Goal: Transaction & Acquisition: Book appointment/travel/reservation

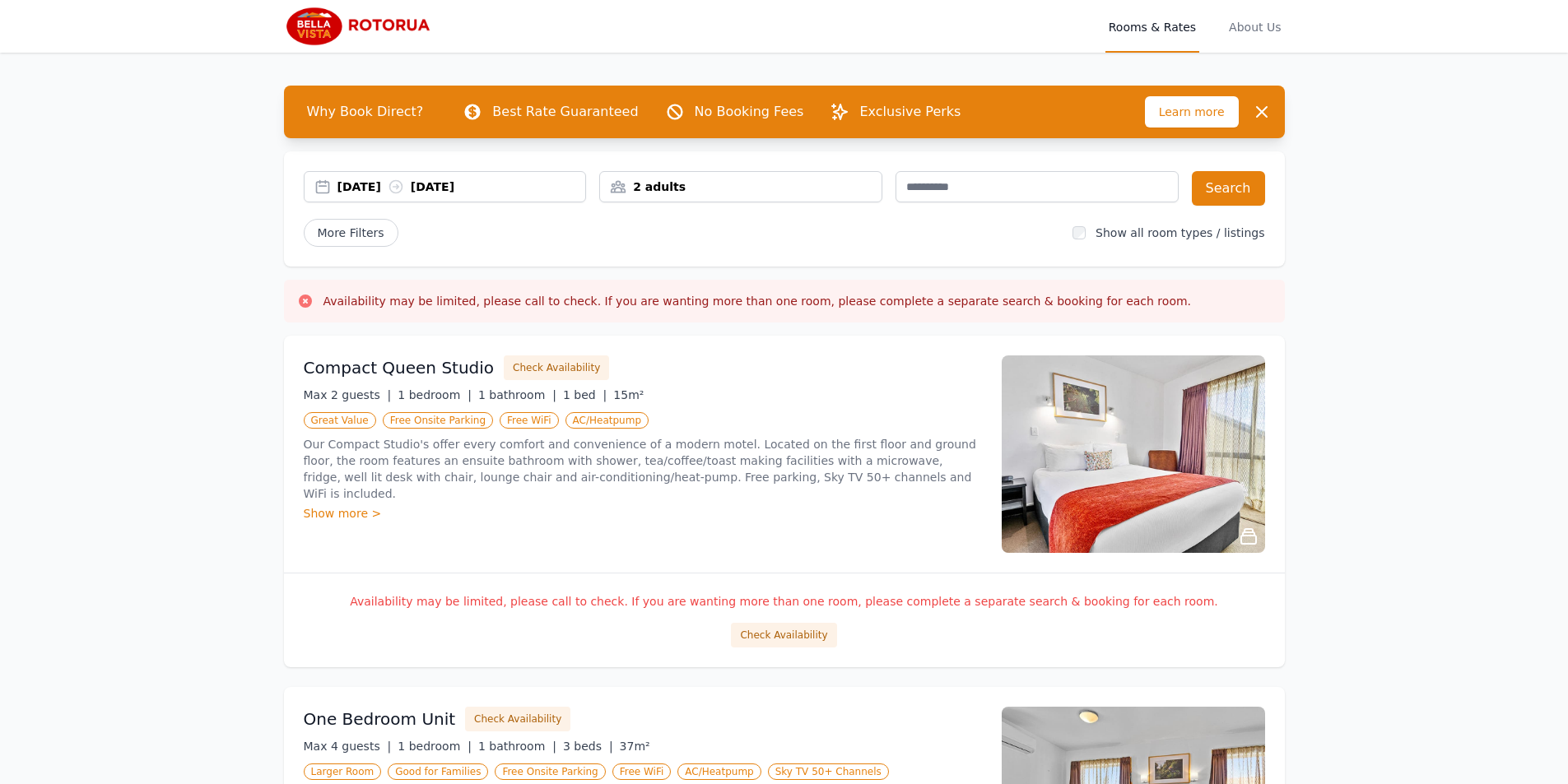
click at [524, 176] on div "[DATE] [DATE]" at bounding box center [445, 186] width 283 height 31
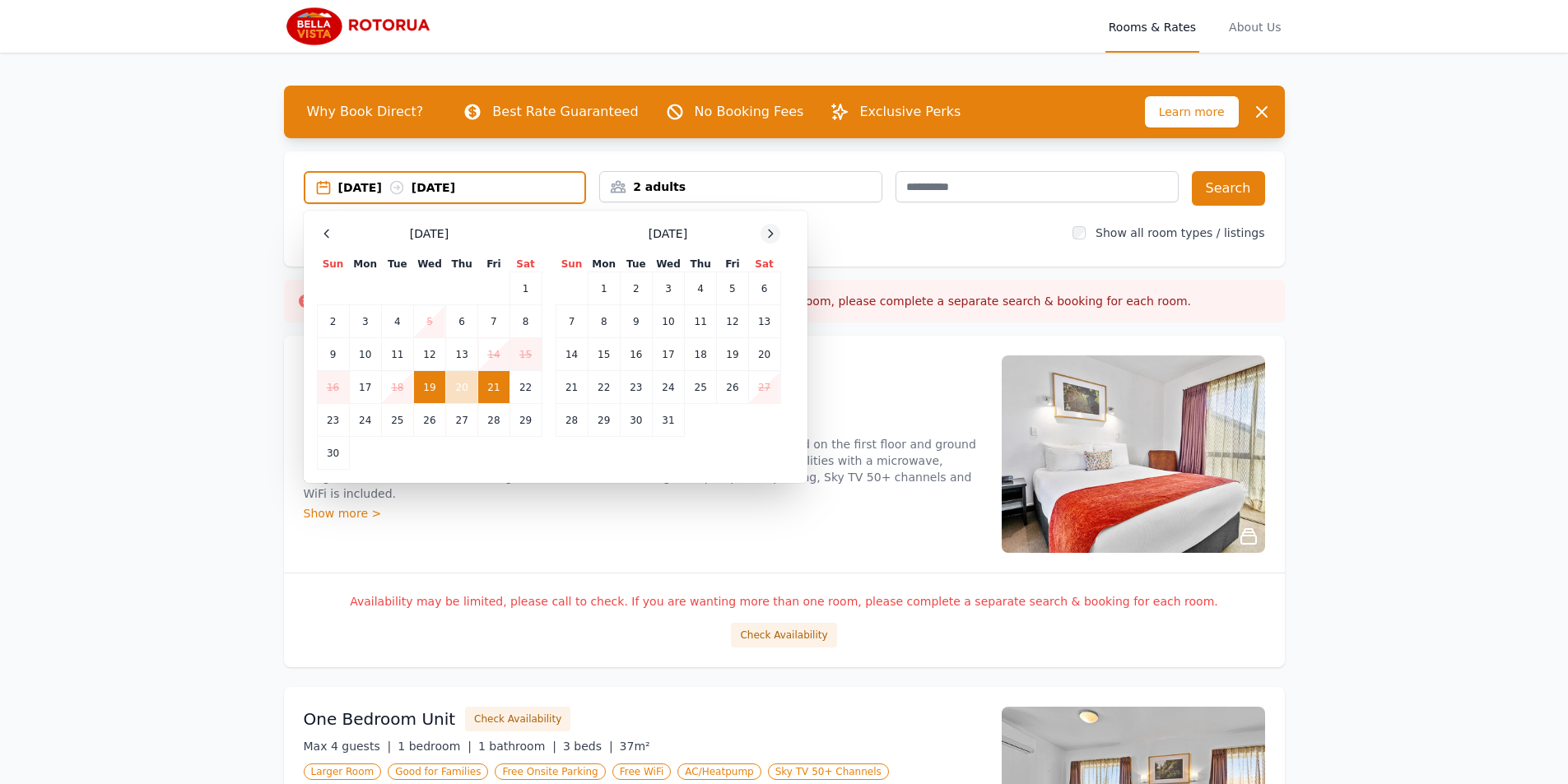
click at [776, 240] on div at bounding box center [769, 233] width 20 height 20
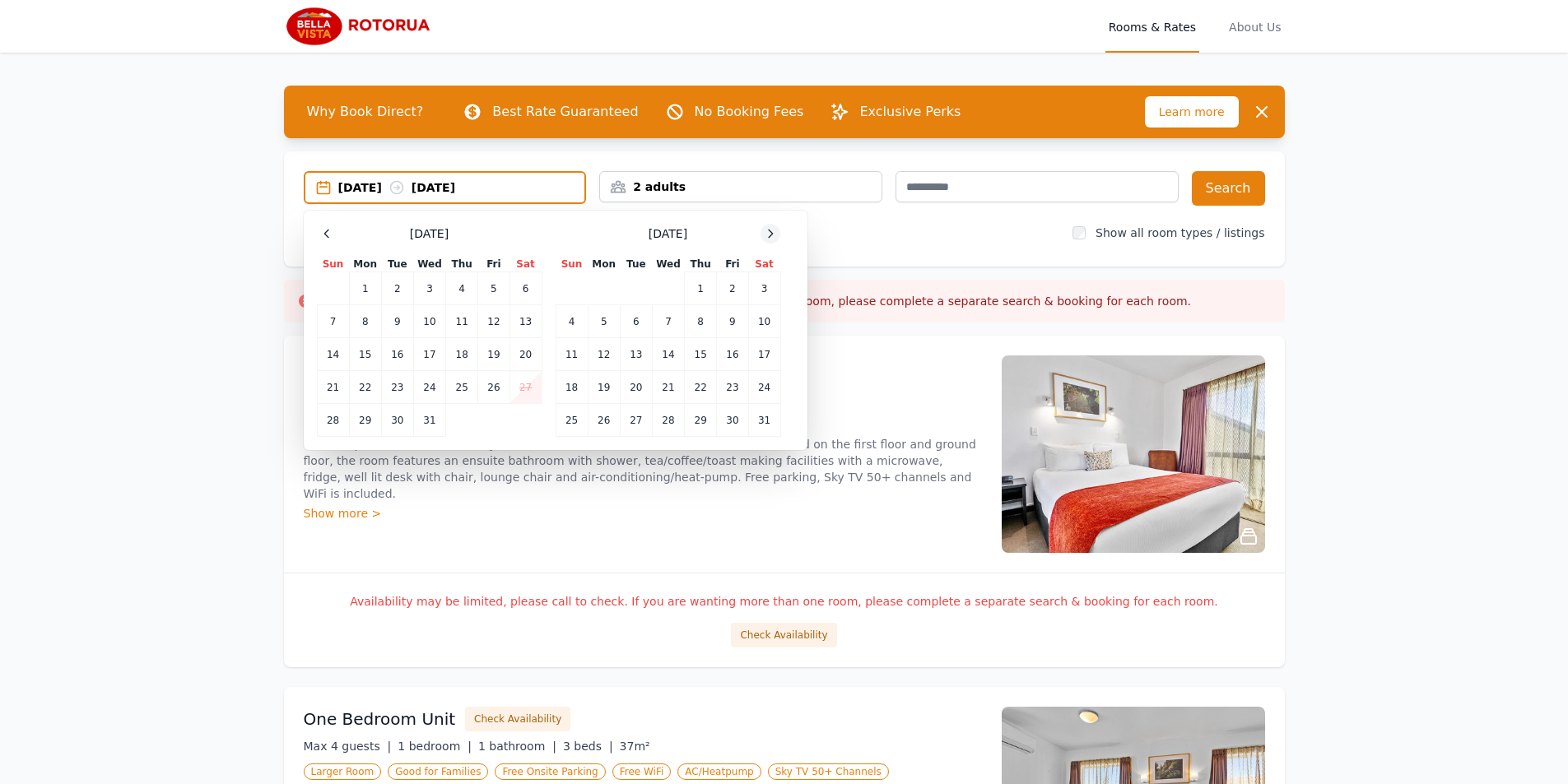
click at [776, 240] on div at bounding box center [769, 233] width 20 height 20
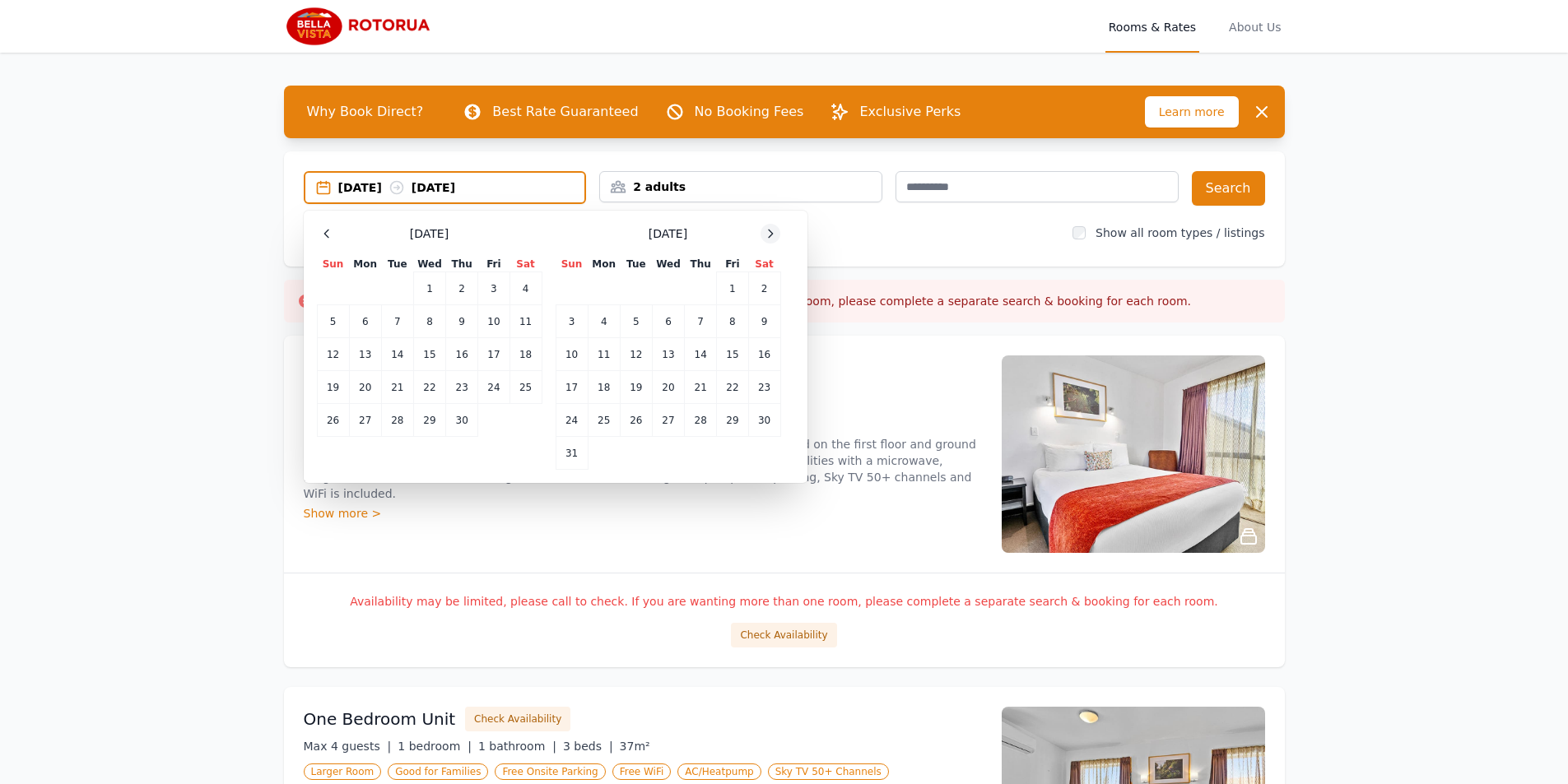
click at [776, 240] on div at bounding box center [769, 233] width 20 height 20
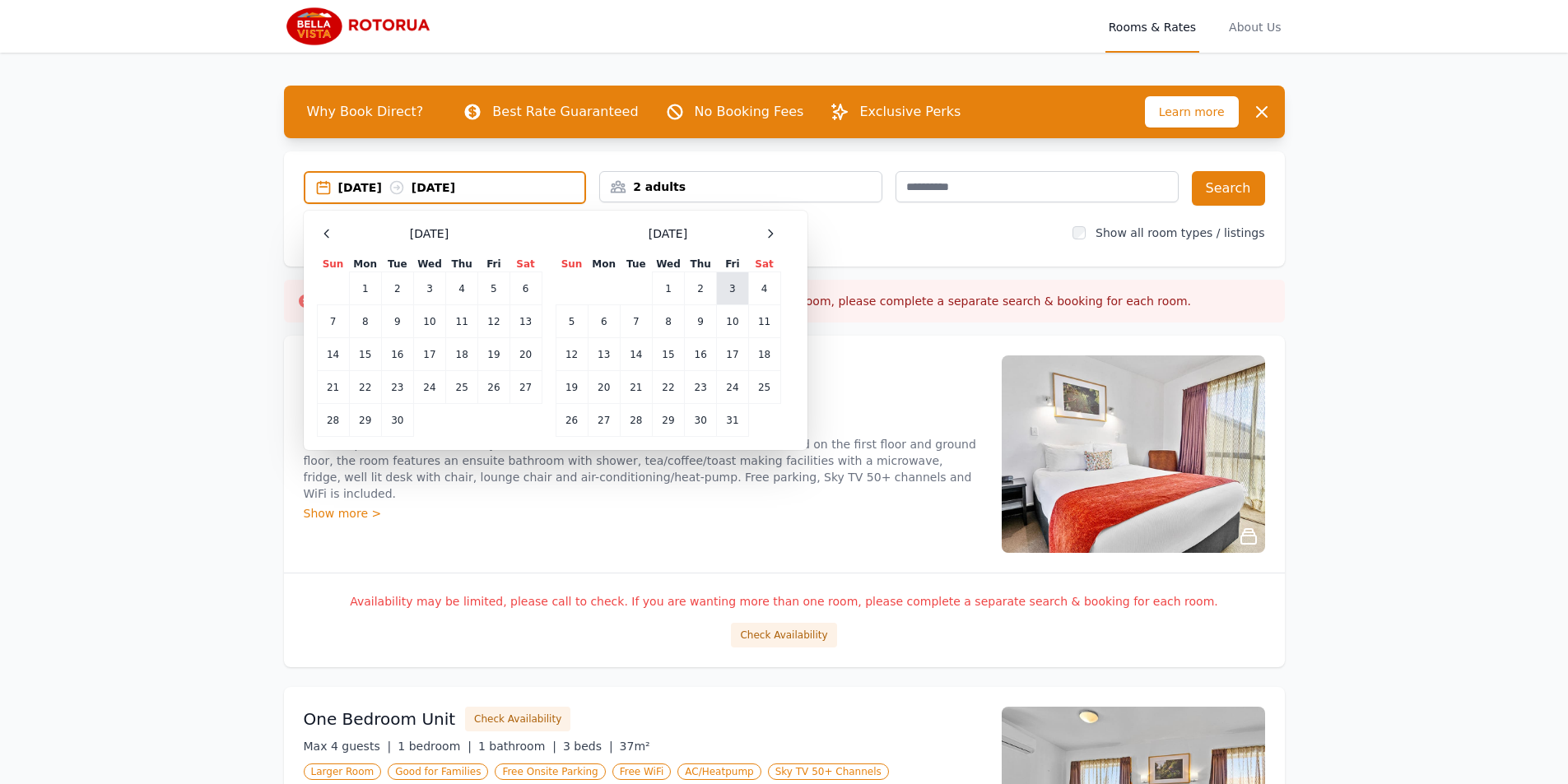
drag, startPoint x: 776, startPoint y: 240, endPoint x: 732, endPoint y: 295, distance: 70.4
click at [760, 254] on div "[DATE] Sun Mon Tue Wed Thu Fri Sat 1 2 3 4 5 6 7 8 9 10 11 12 13 14 15 16 17 18…" at bounding box center [667, 330] width 226 height 213
click at [768, 238] on icon at bounding box center [770, 234] width 13 height 13
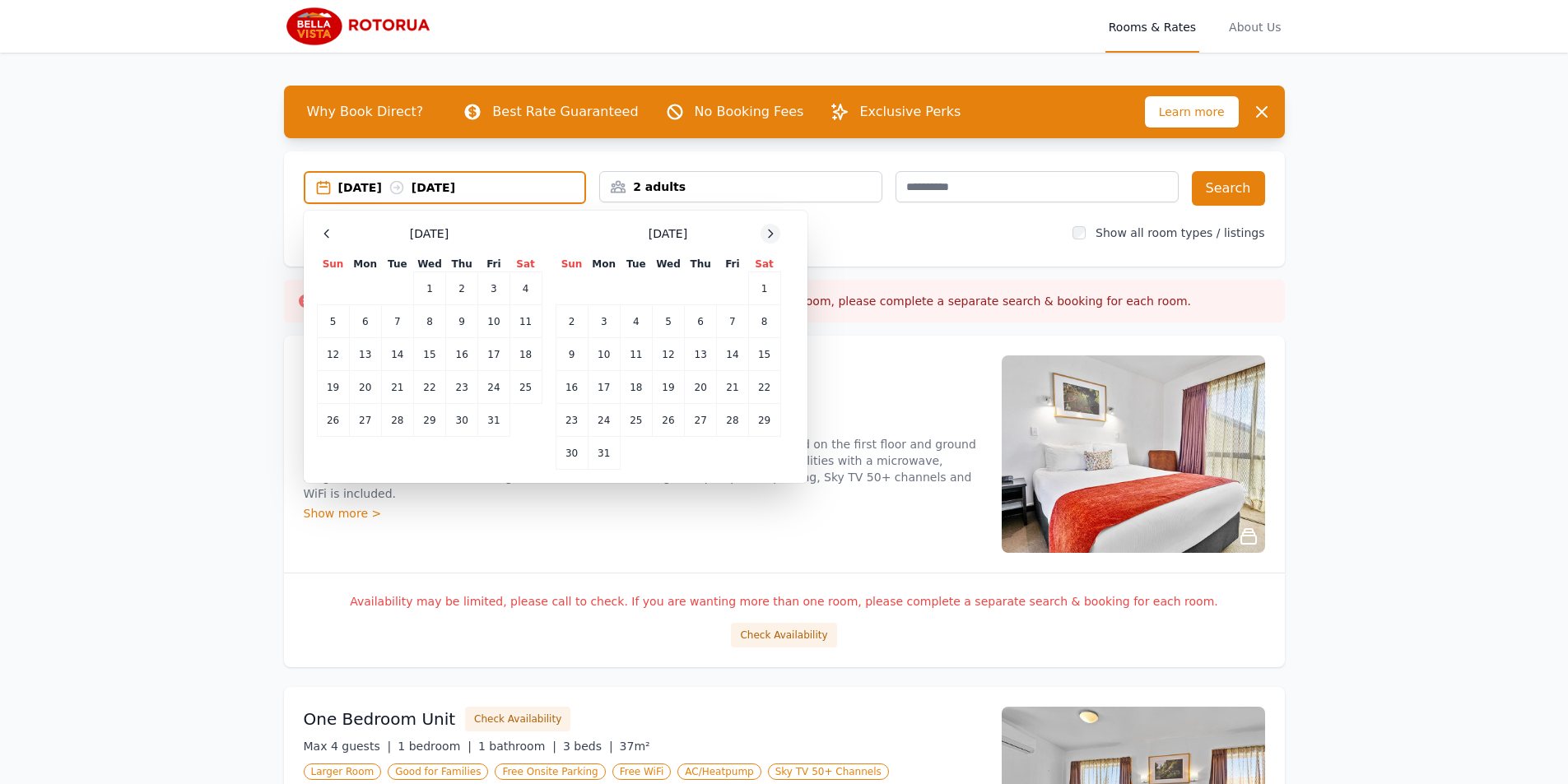
click at [768, 238] on icon at bounding box center [770, 234] width 13 height 13
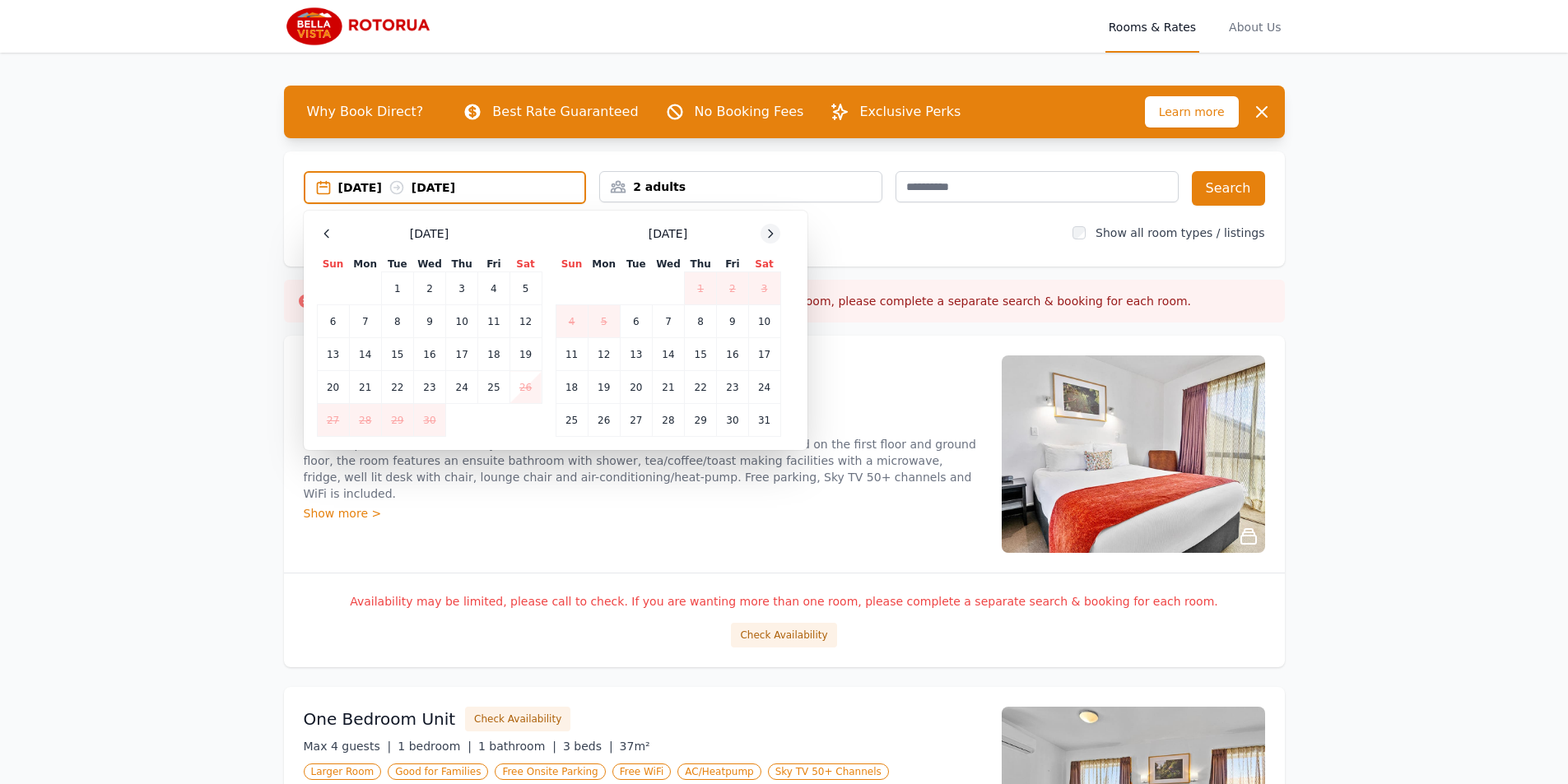
click at [768, 238] on icon at bounding box center [770, 234] width 13 height 13
click at [693, 352] on td "19" at bounding box center [700, 354] width 32 height 33
click at [769, 363] on td "21" at bounding box center [764, 354] width 32 height 33
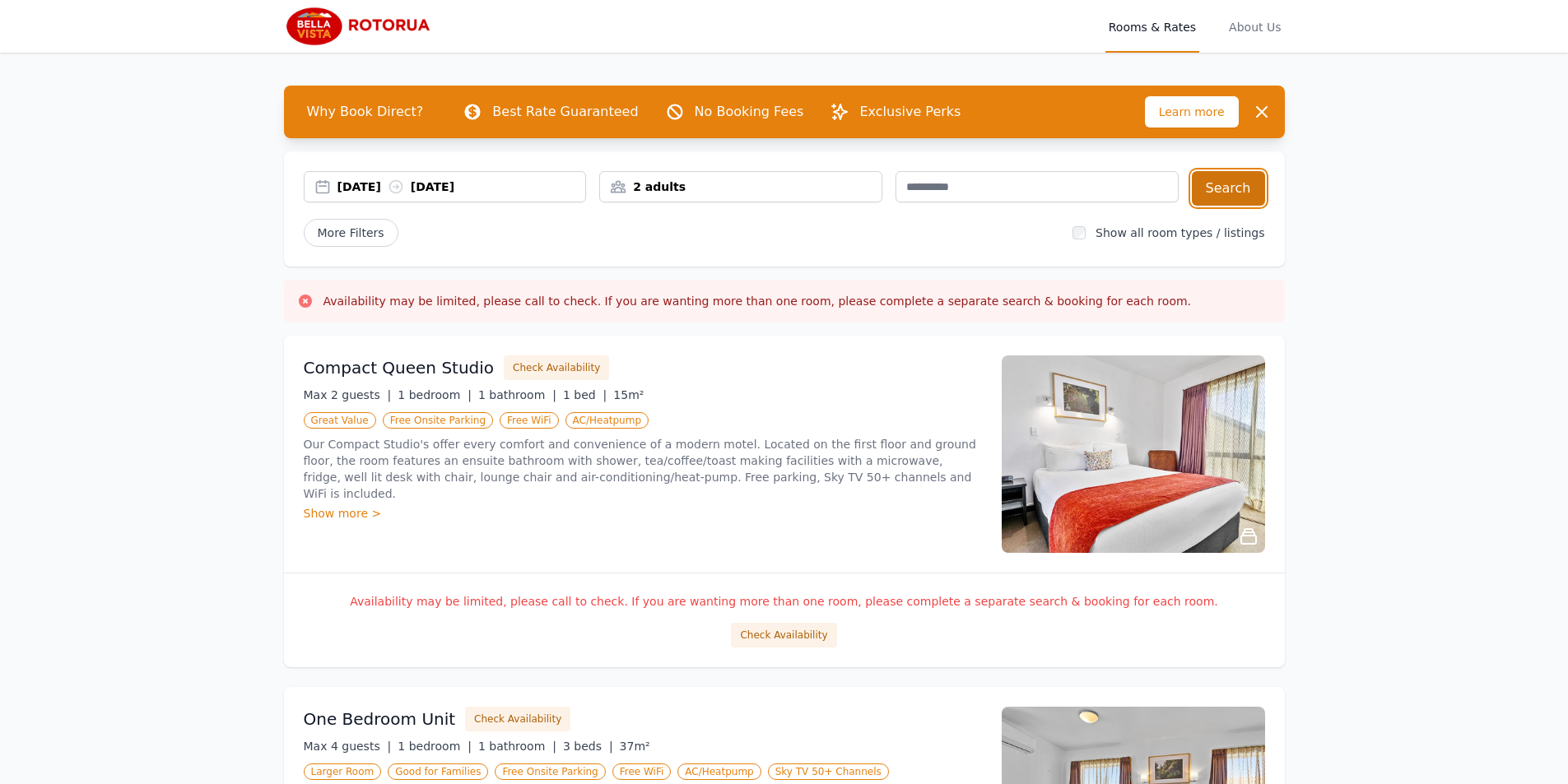
click at [1225, 186] on button "Search" at bounding box center [1228, 188] width 73 height 35
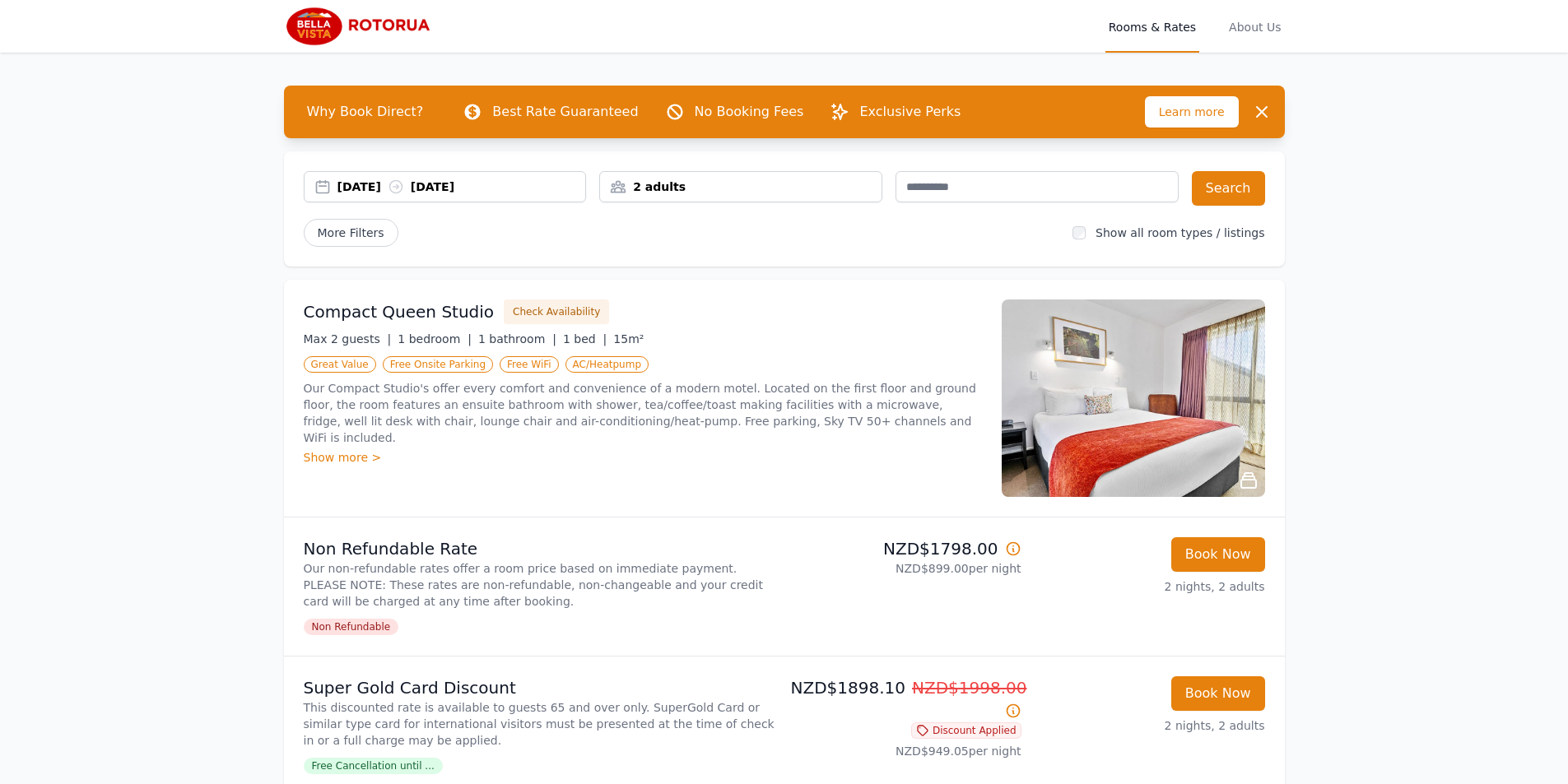
click at [482, 204] on div "[DATE] [DATE] 2 adults Search More Filters Show all room types / listings" at bounding box center [784, 209] width 1001 height 115
click at [491, 192] on div "[DATE] [DATE]" at bounding box center [462, 187] width 249 height 17
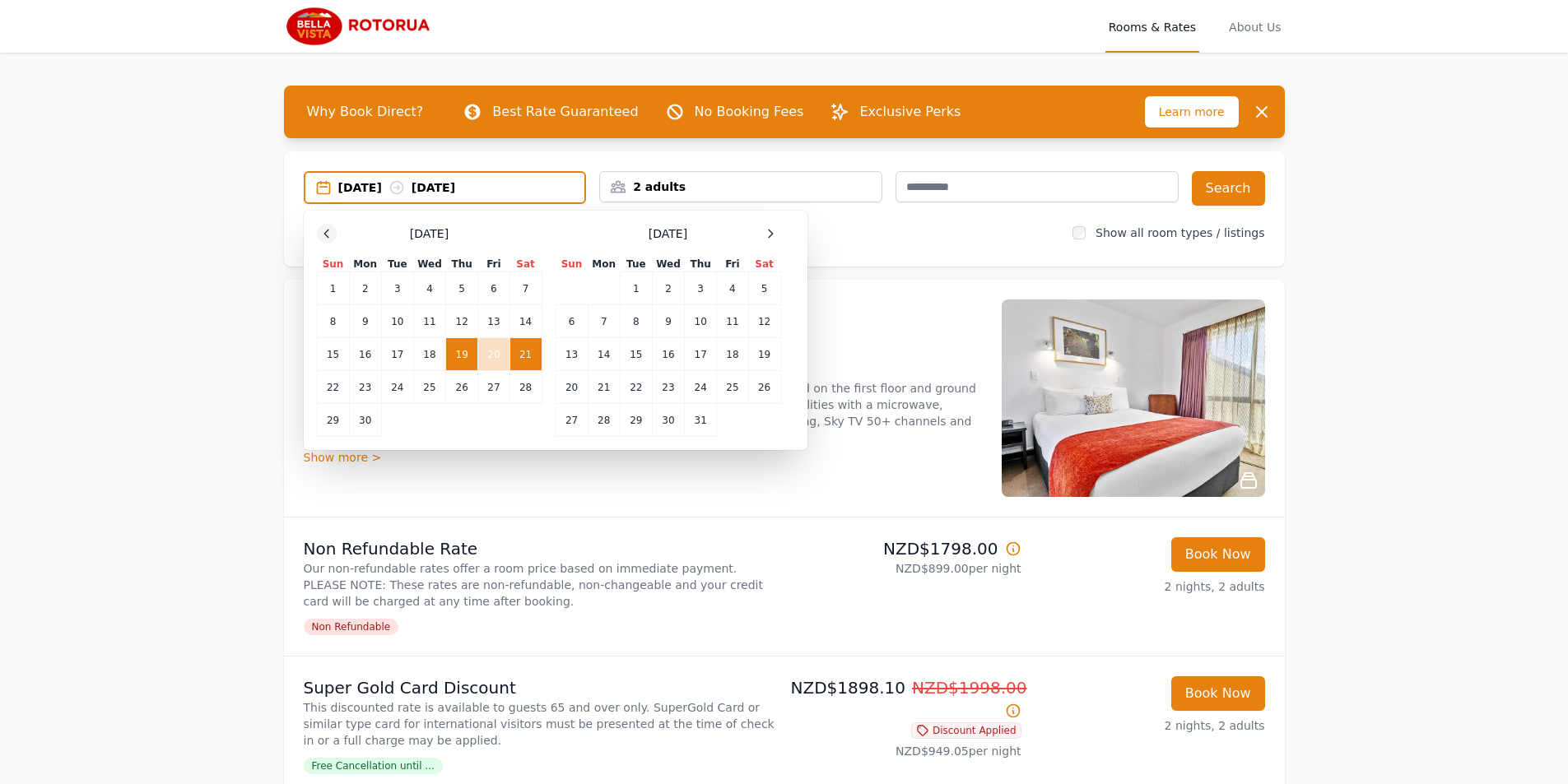
click at [326, 229] on icon at bounding box center [327, 234] width 13 height 13
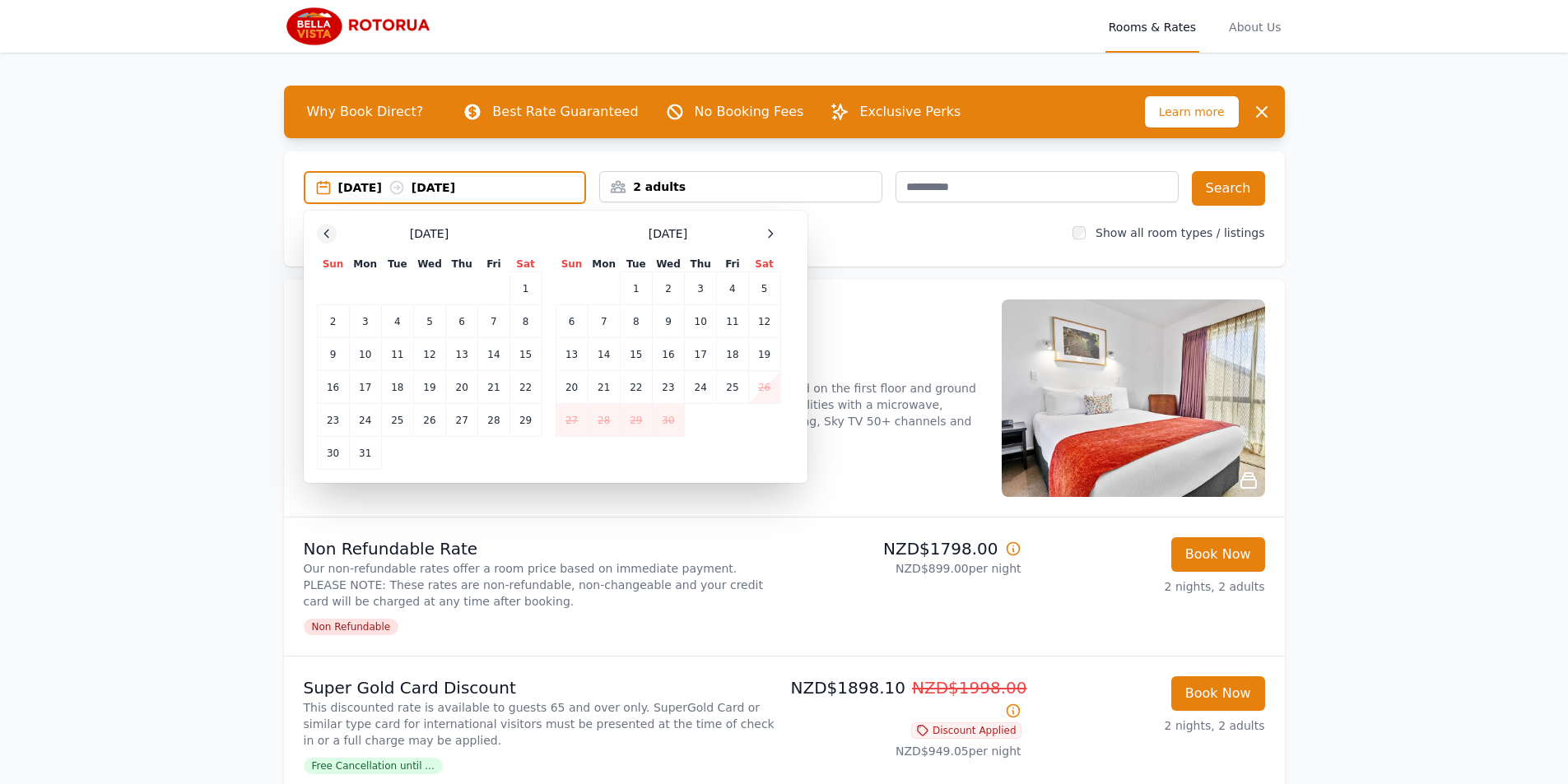
click at [326, 229] on icon at bounding box center [327, 234] width 13 height 13
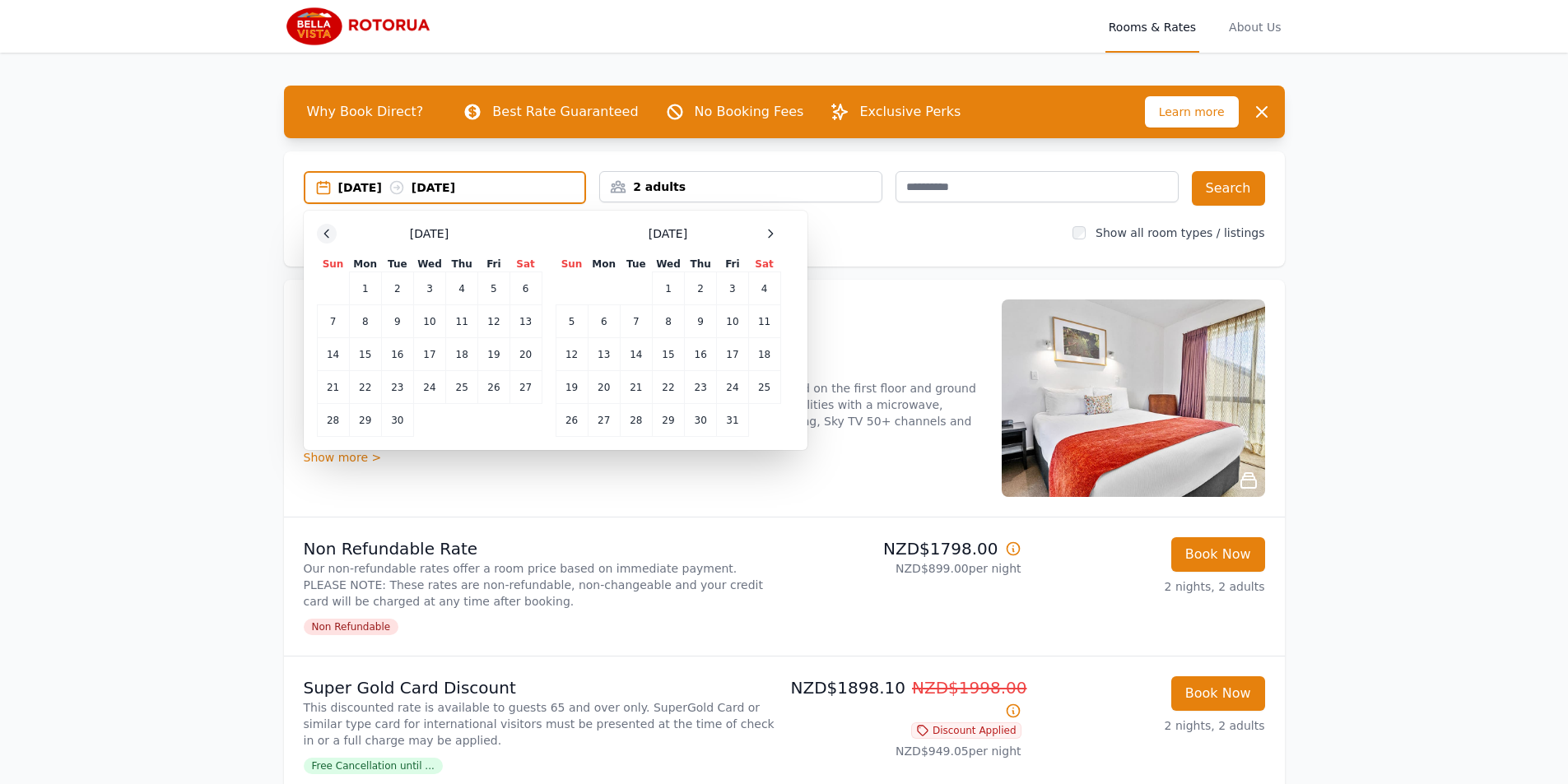
click at [326, 229] on icon at bounding box center [327, 234] width 13 height 13
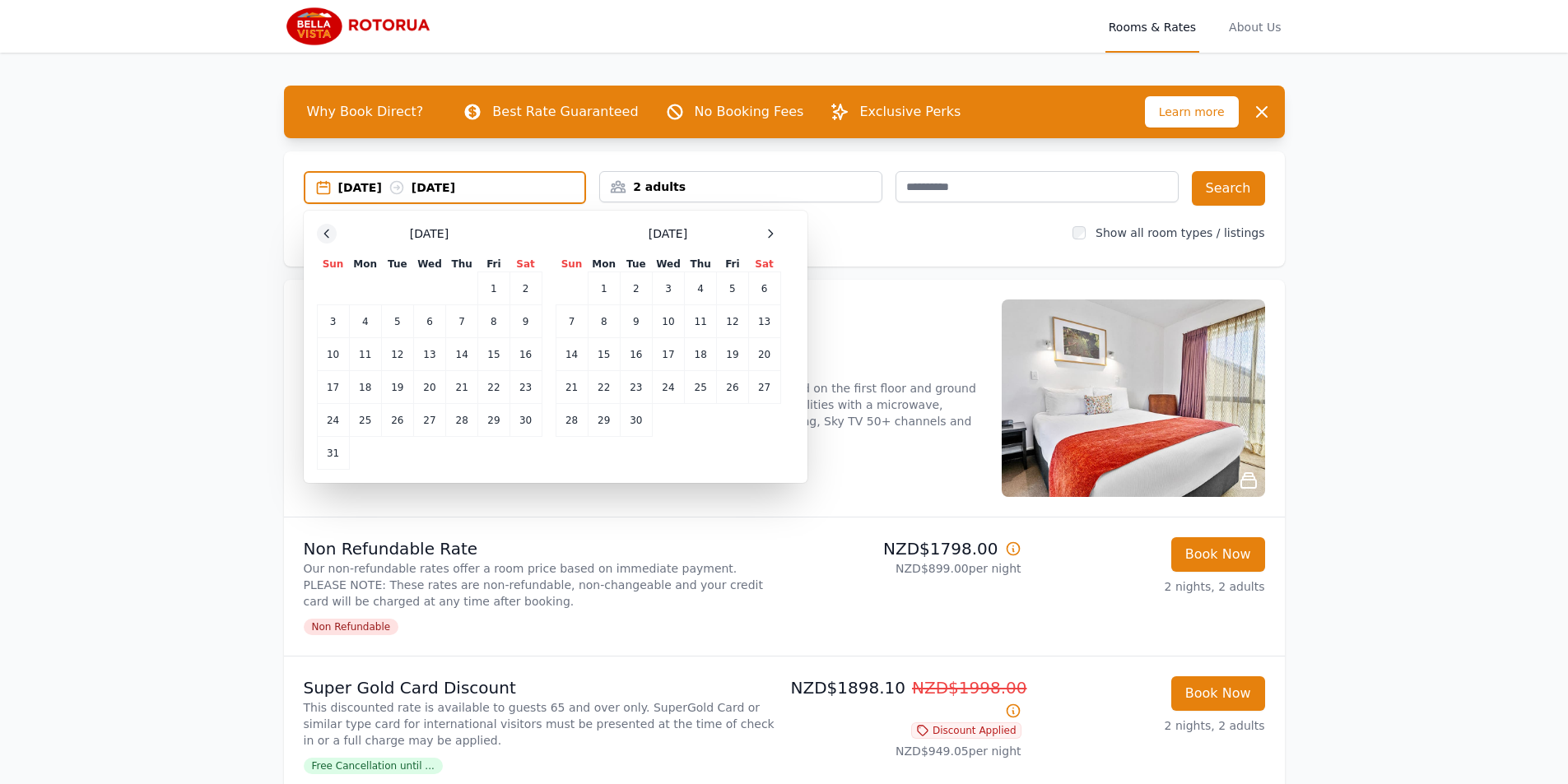
click at [326, 229] on icon at bounding box center [327, 234] width 13 height 13
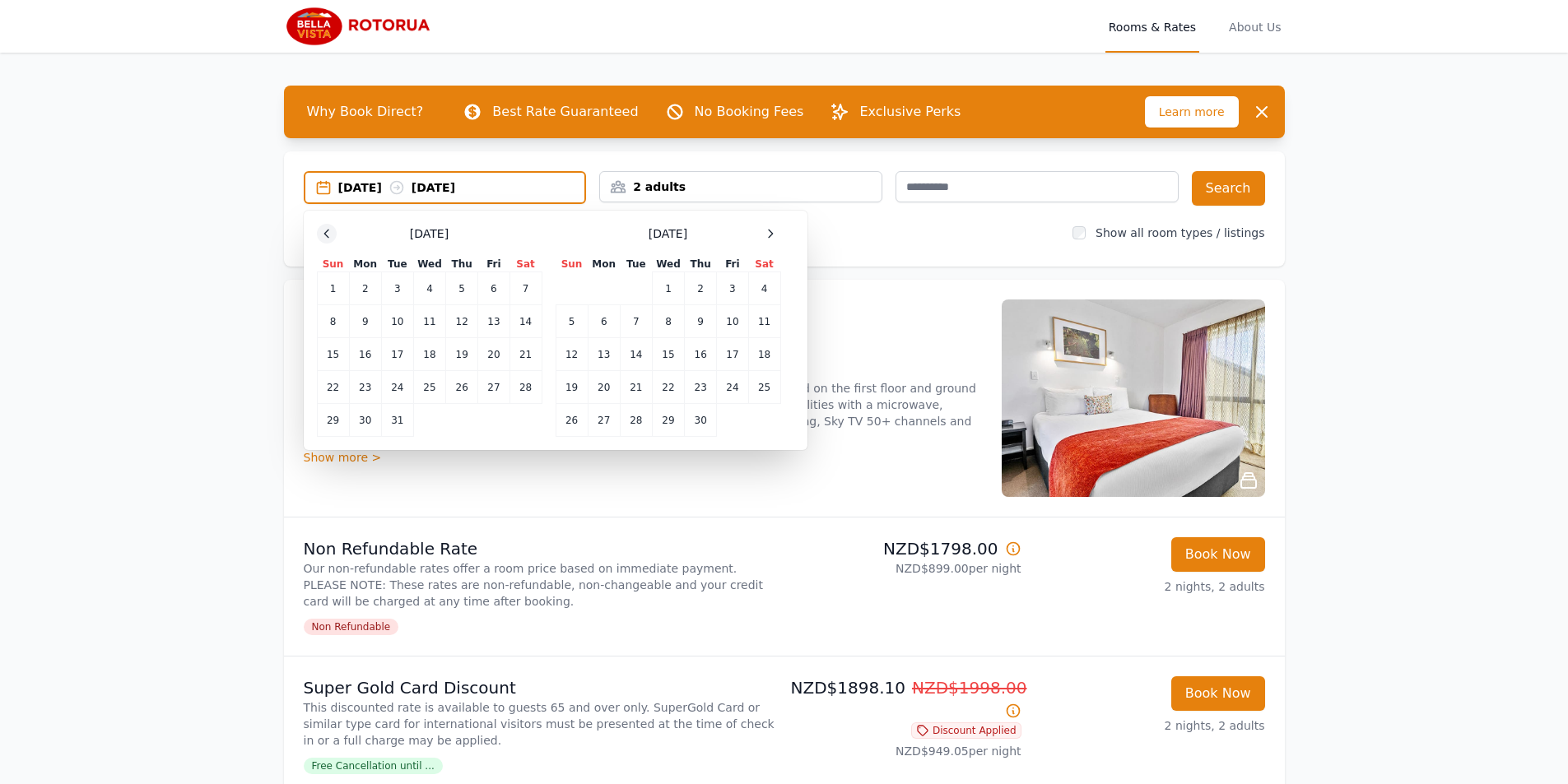
click at [326, 229] on icon at bounding box center [327, 234] width 13 height 13
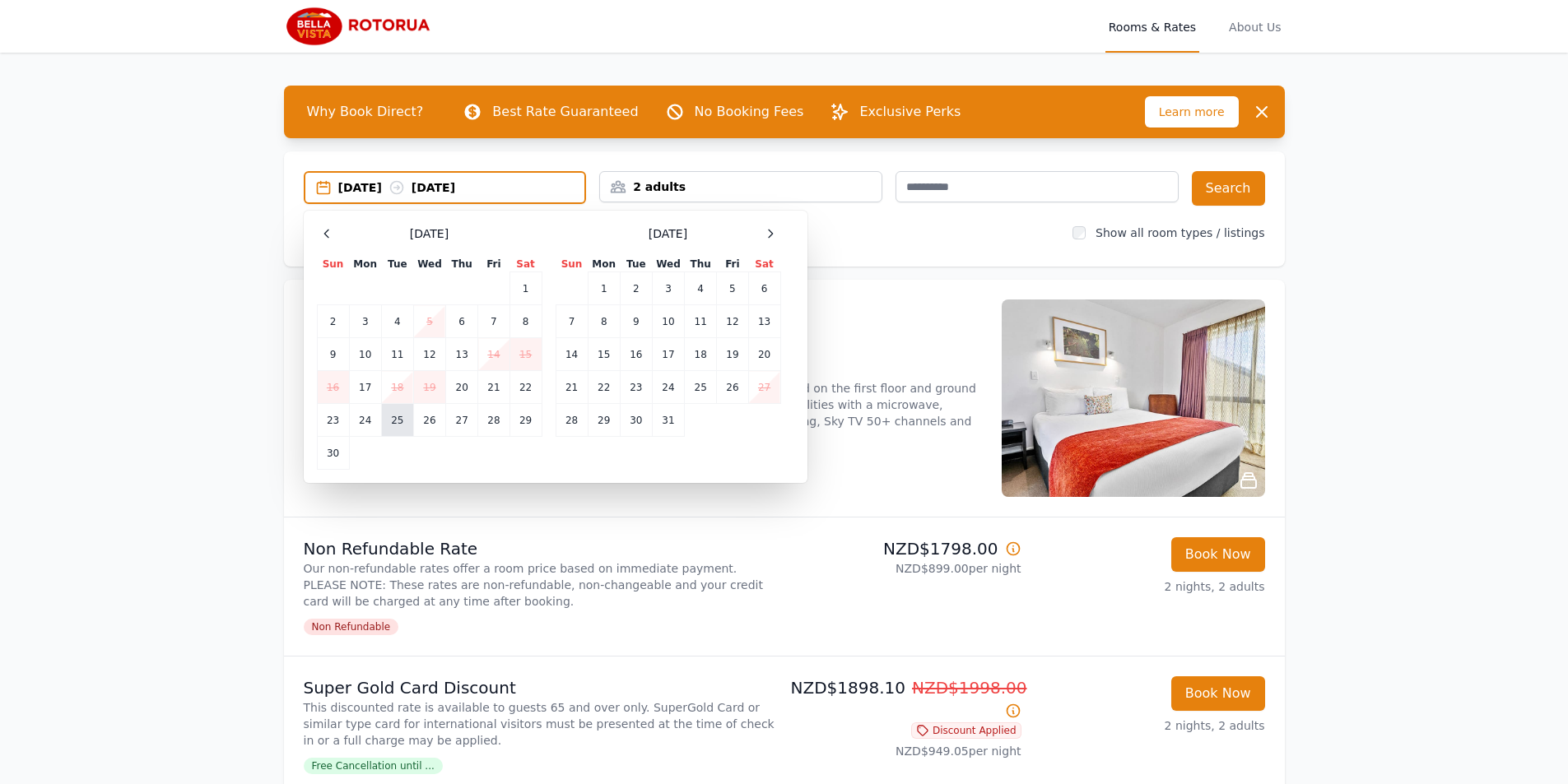
click at [403, 421] on td "25" at bounding box center [397, 420] width 32 height 33
click at [466, 426] on td "27" at bounding box center [462, 420] width 32 height 33
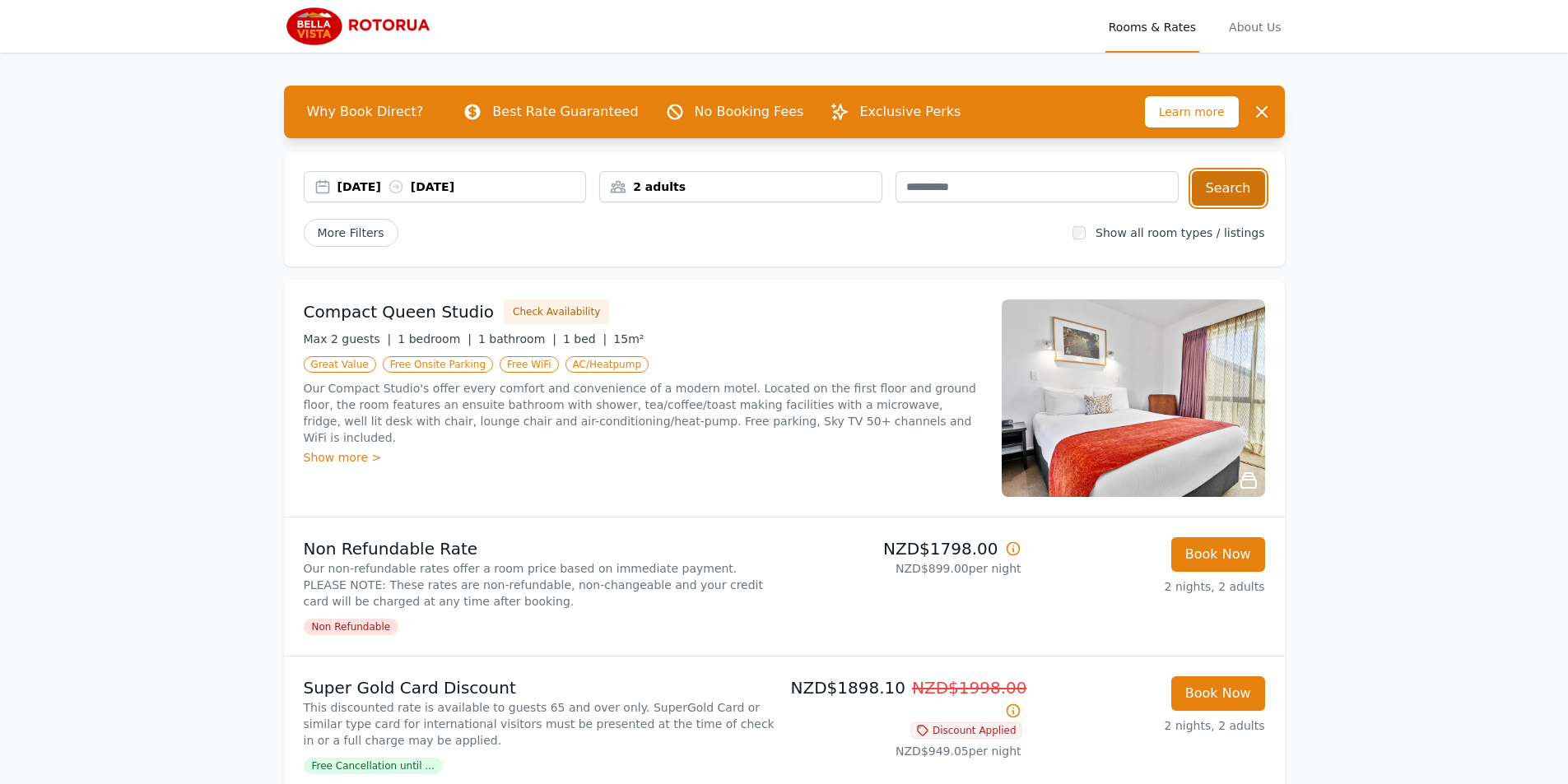
click at [1226, 189] on button "Search" at bounding box center [1228, 188] width 73 height 35
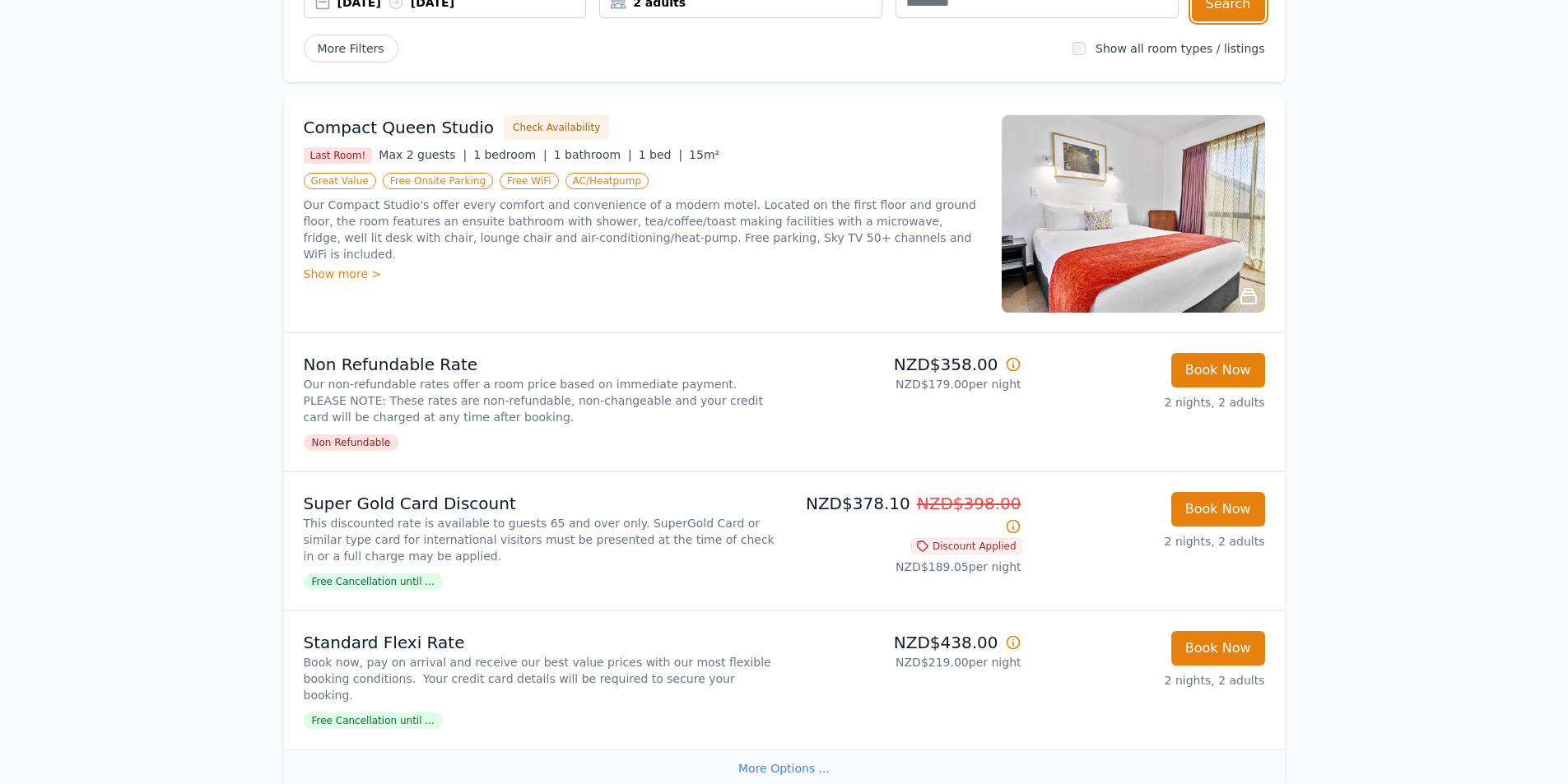
scroll to position [202, 0]
